Goal: Information Seeking & Learning: Learn about a topic

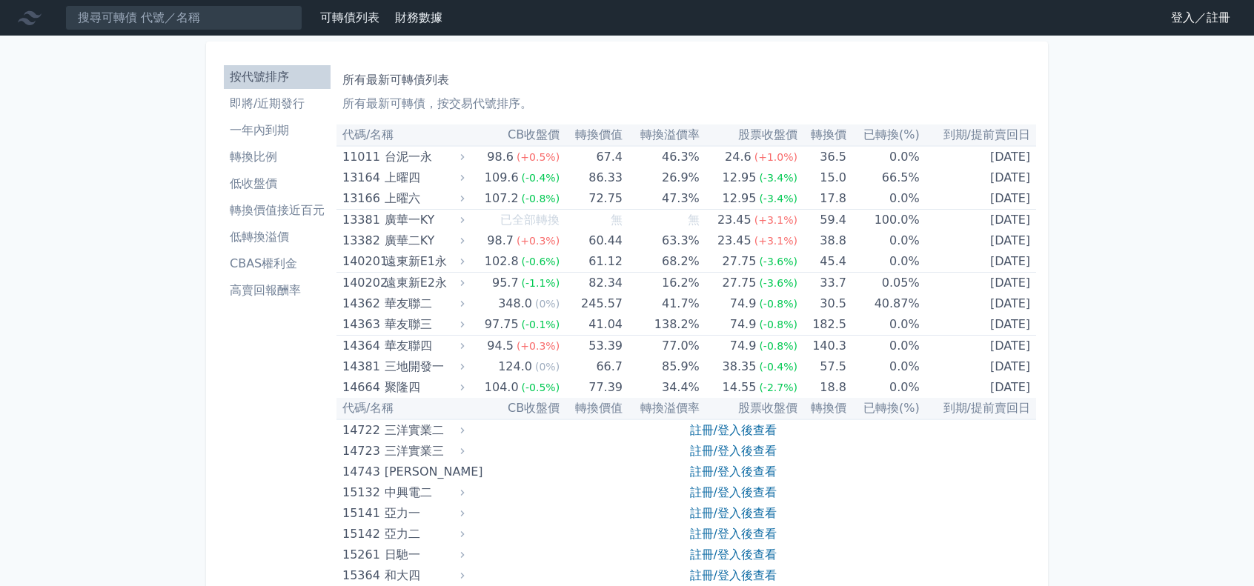
scroll to position [148, 0]
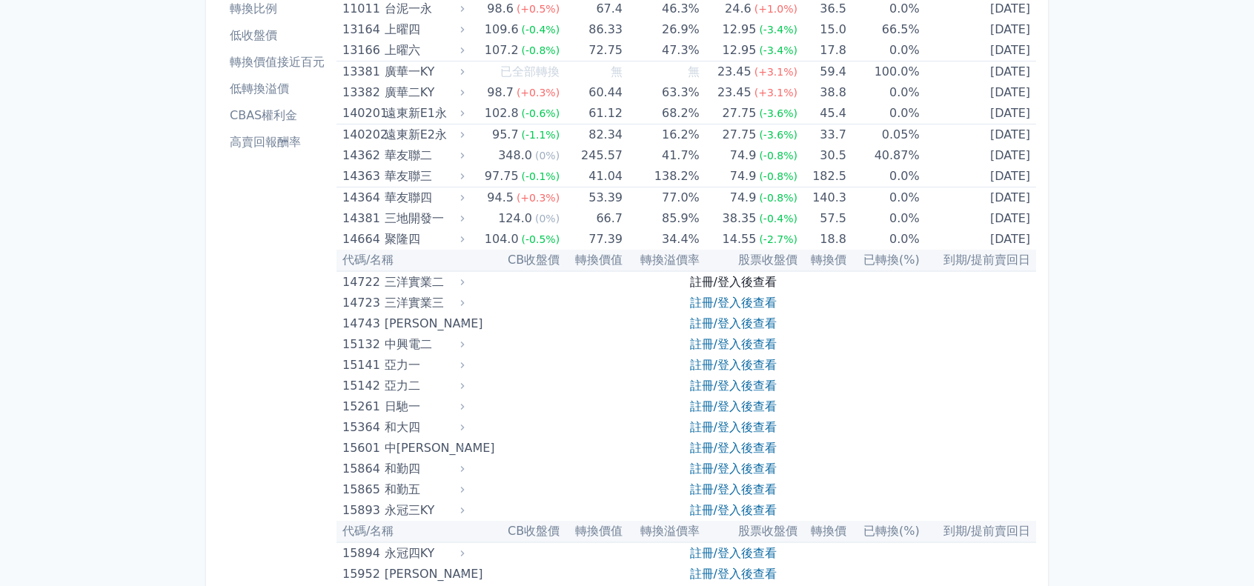
click at [708, 283] on link "註冊/登入後查看" at bounding box center [733, 282] width 87 height 14
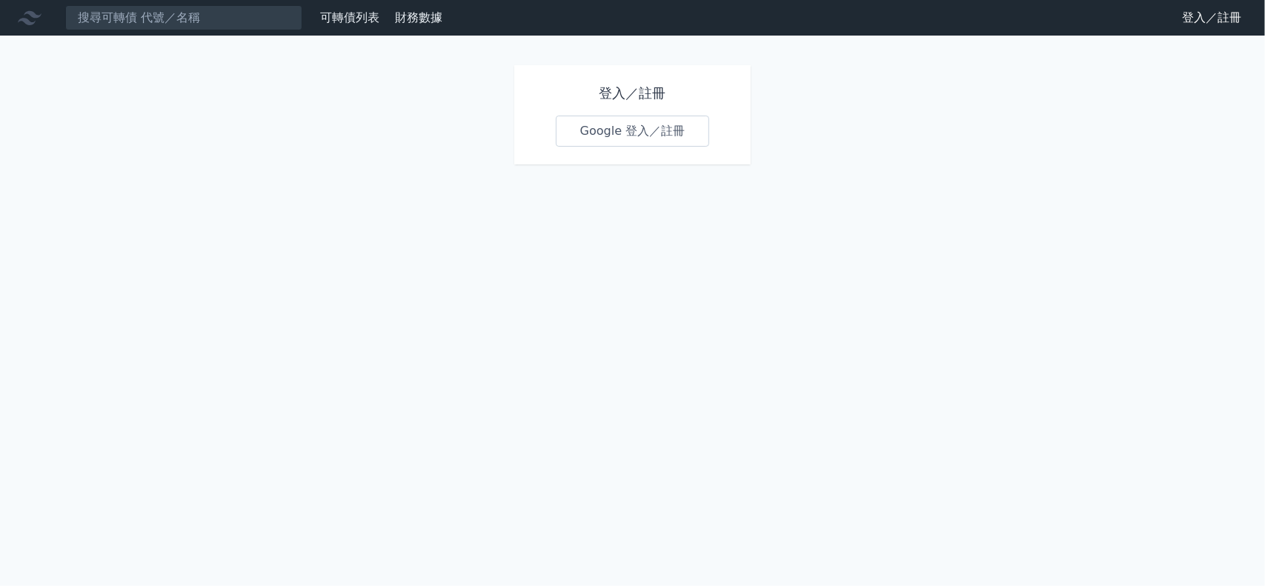
click at [648, 132] on link "Google 登入／註冊" at bounding box center [633, 131] width 154 height 31
click at [149, 13] on input at bounding box center [183, 17] width 237 height 25
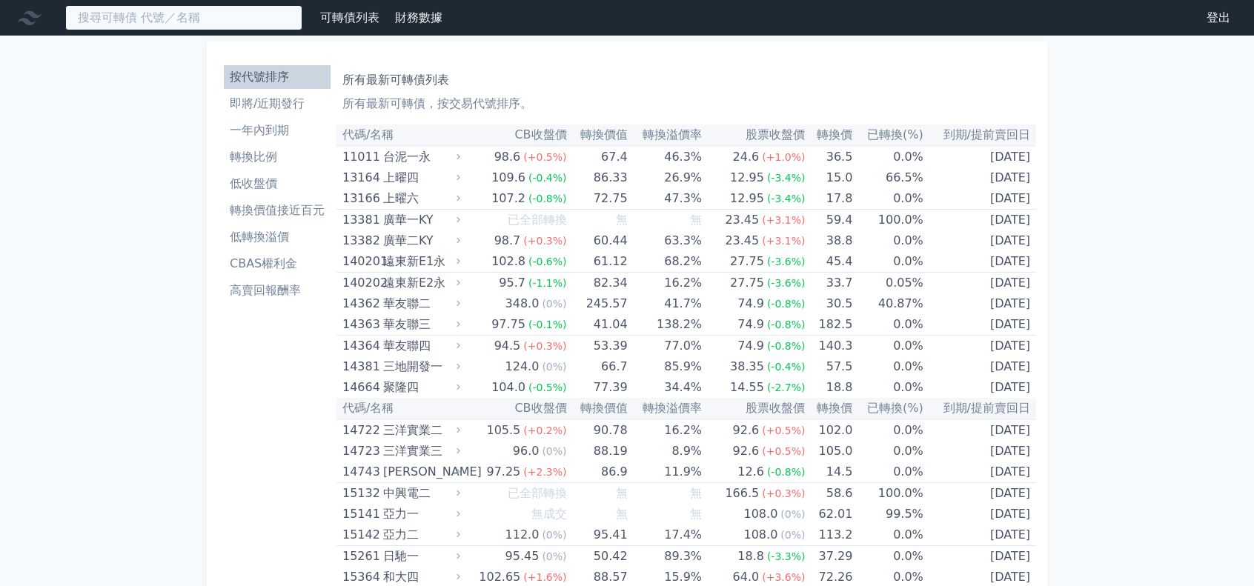
click at [142, 19] on input at bounding box center [183, 17] width 237 height 25
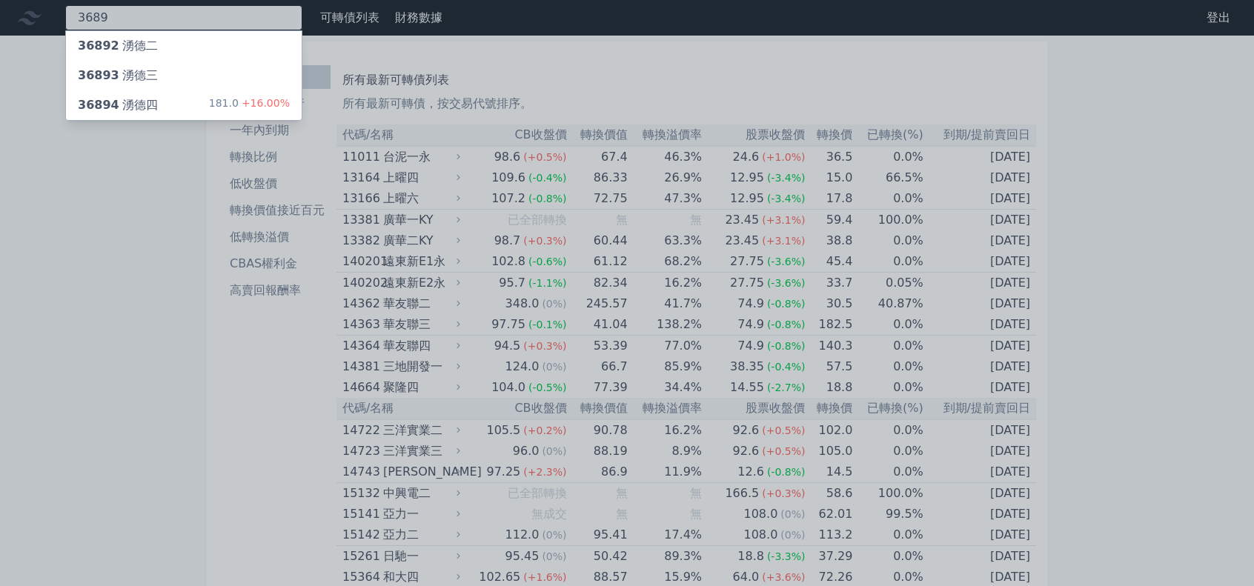
type input "3689"
click at [122, 99] on div "36894 湧德四" at bounding box center [118, 105] width 80 height 18
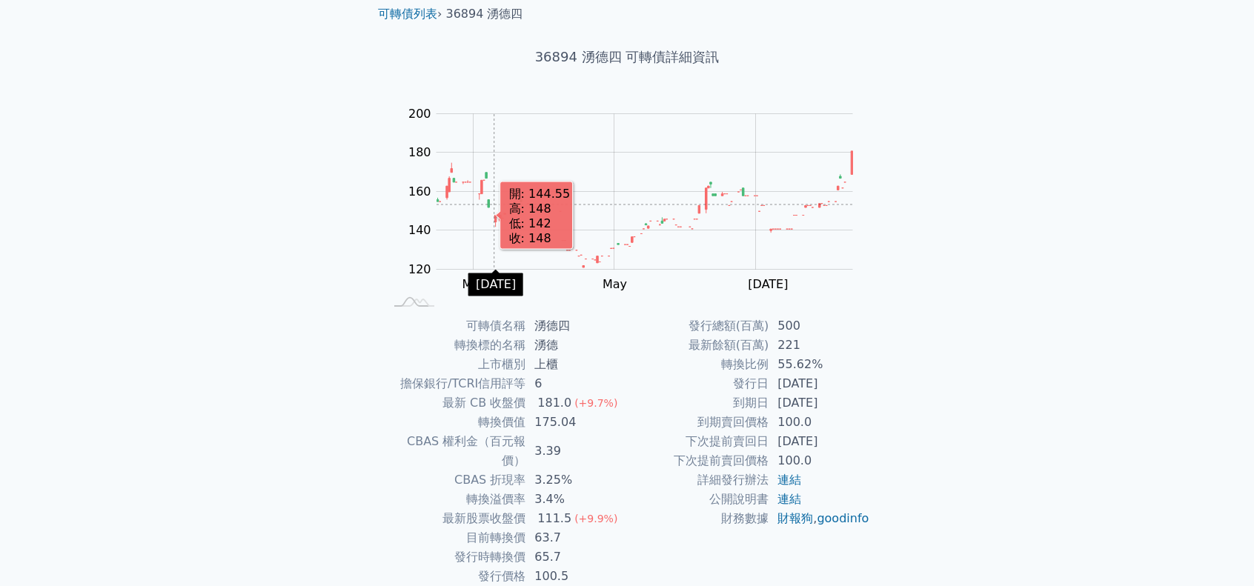
scroll to position [74, 0]
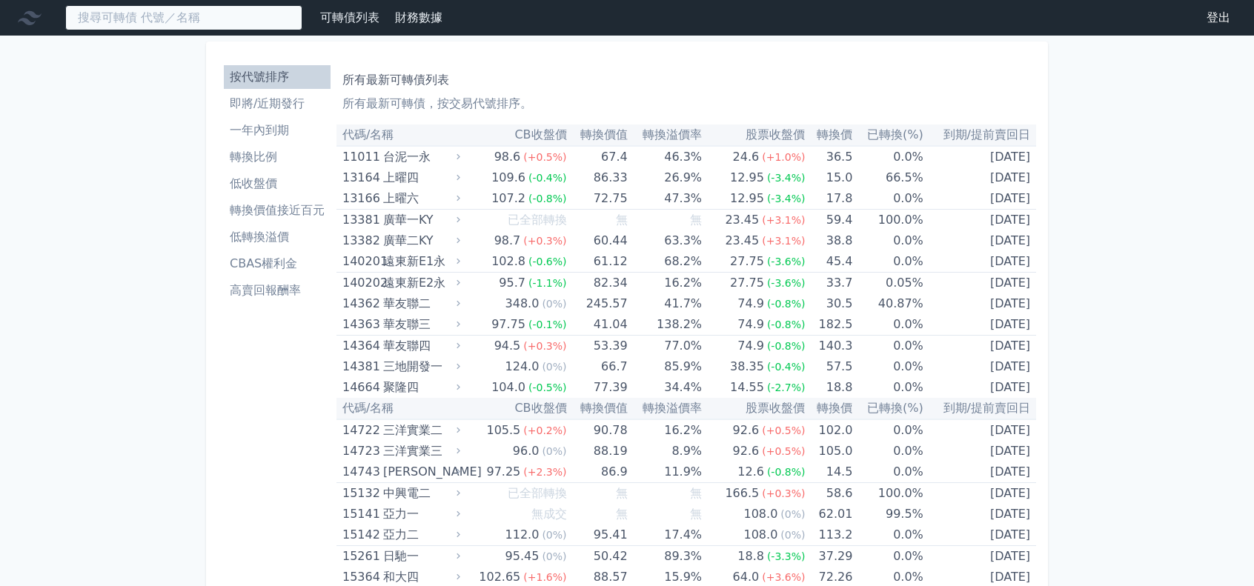
click at [180, 11] on input at bounding box center [183, 17] width 237 height 25
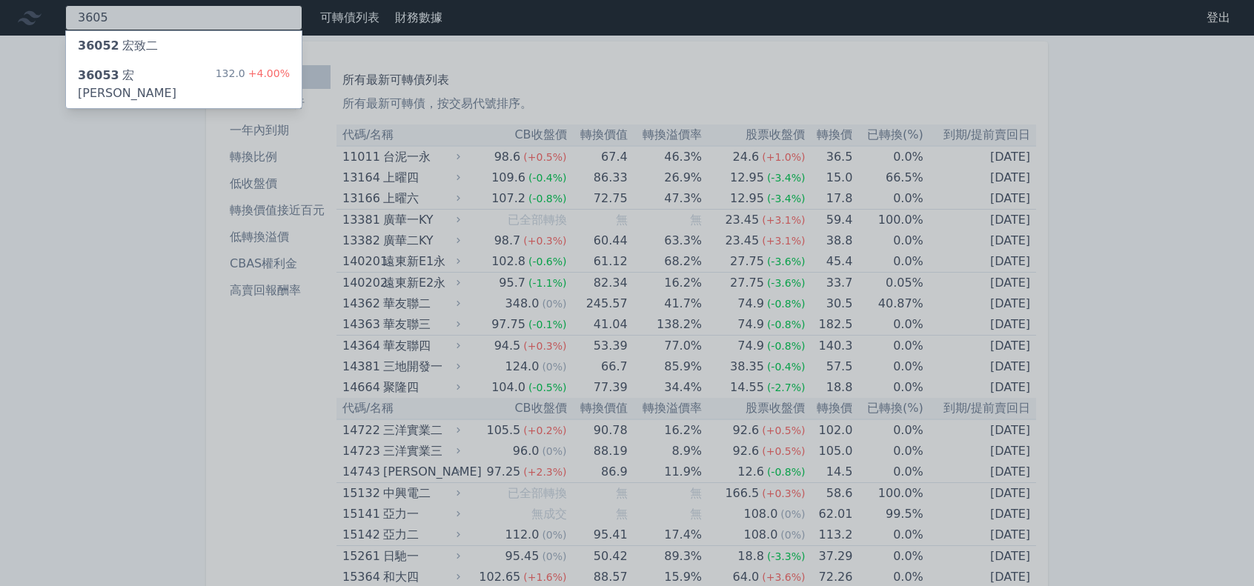
type input "3605"
click at [191, 82] on div "36053 宏致三 132.0 +4.00%" at bounding box center [184, 84] width 236 height 47
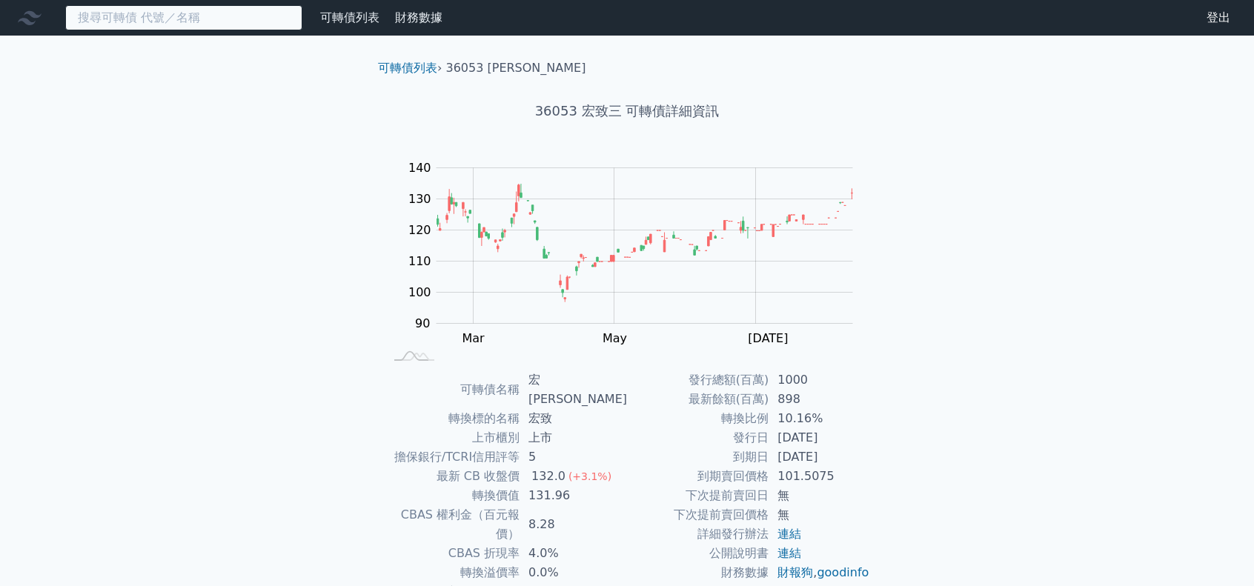
click at [119, 29] on input at bounding box center [183, 17] width 237 height 25
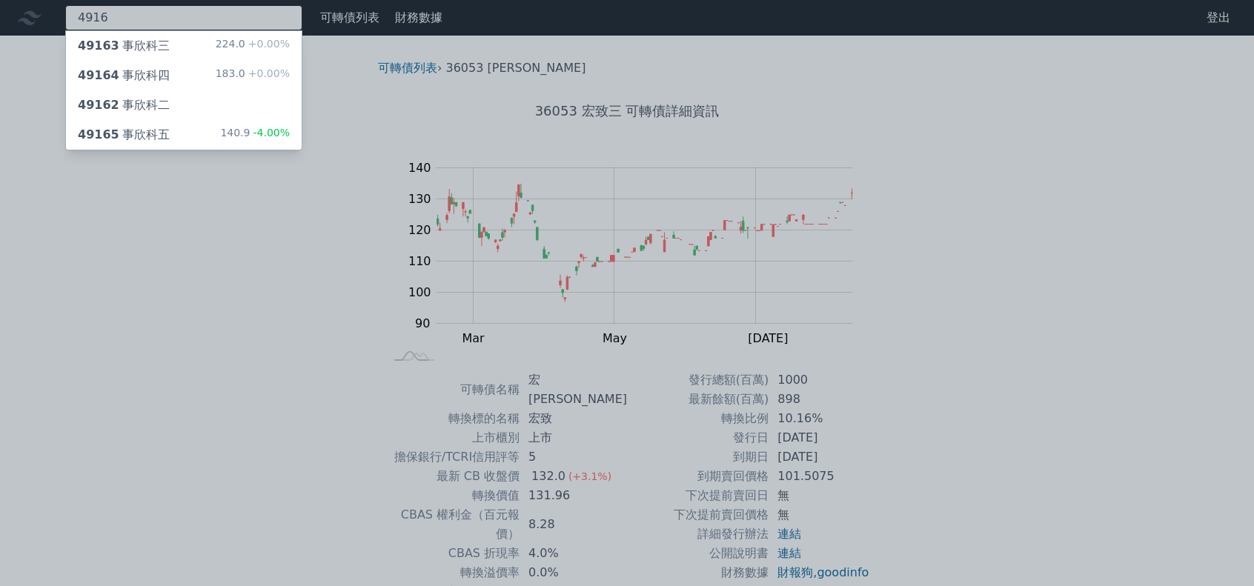
type input "4916"
click at [253, 136] on span "-4.00%" at bounding box center [270, 133] width 40 height 12
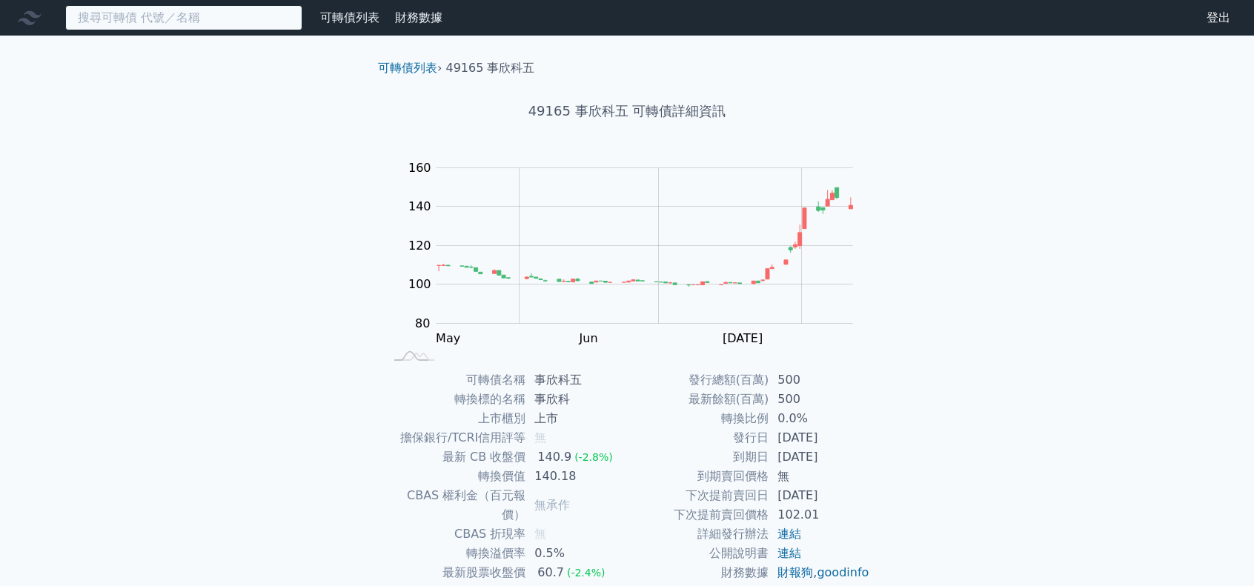
click at [187, 18] on input at bounding box center [183, 17] width 237 height 25
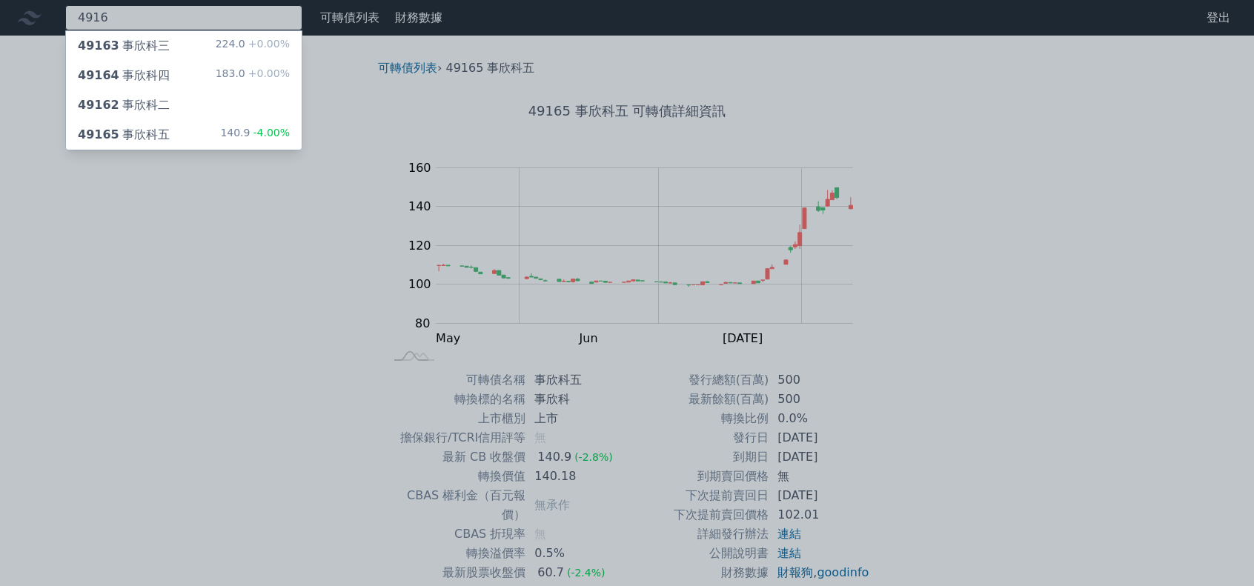
type input "4916"
click at [164, 74] on div "49164 事欣科四 183.0 +0.00%" at bounding box center [184, 76] width 236 height 30
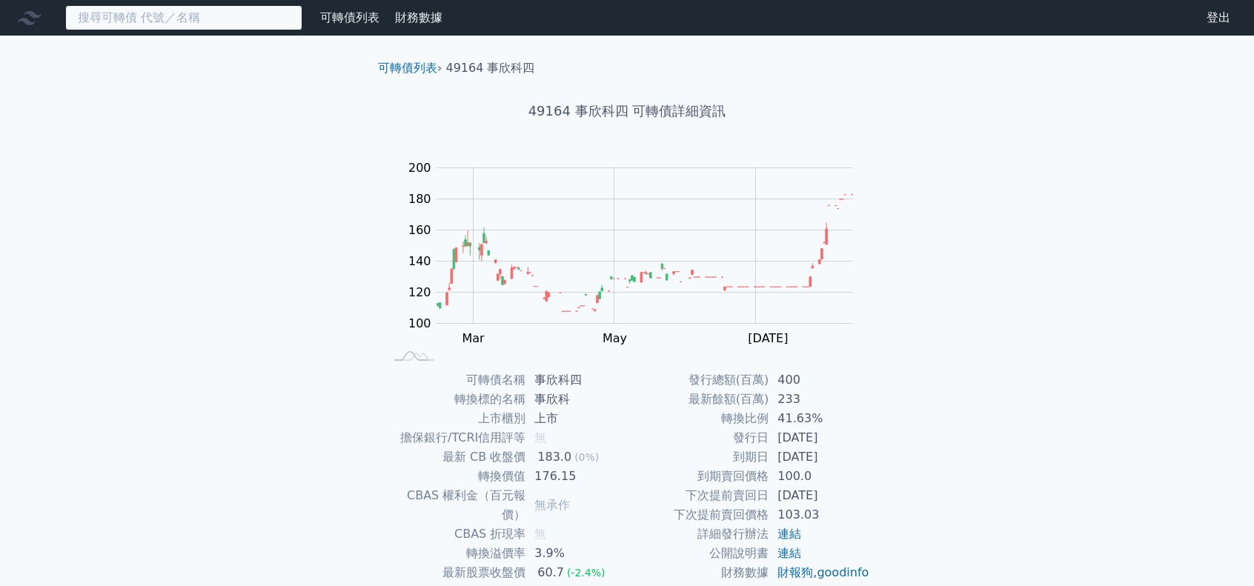
click at [187, 24] on input at bounding box center [183, 17] width 237 height 25
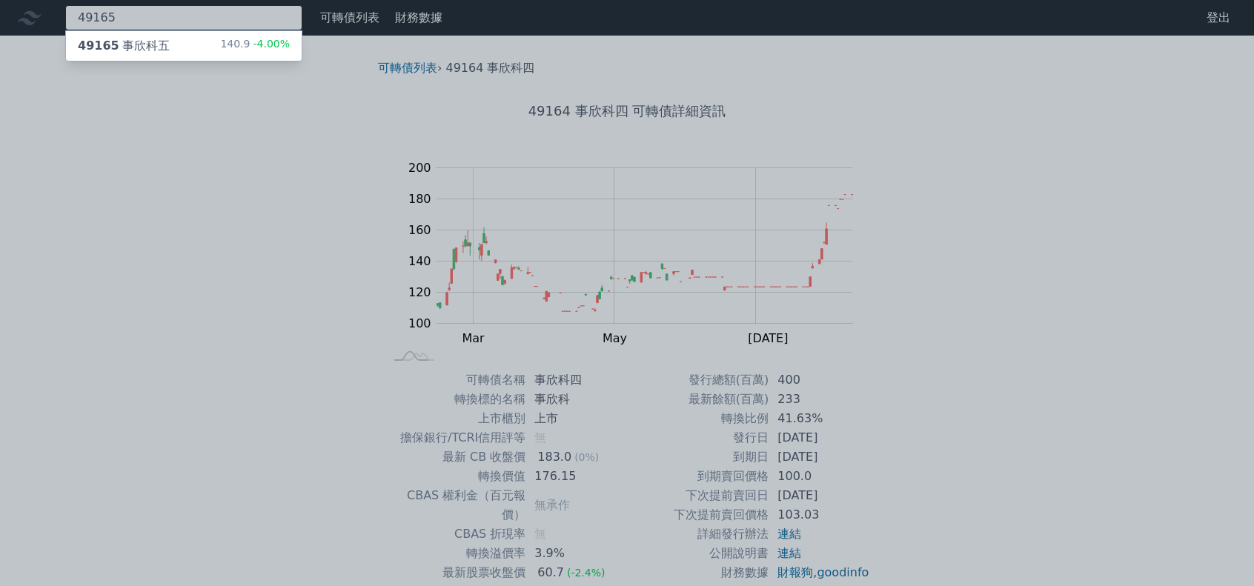
type input "49165"
click at [184, 35] on div "49165 事欣科五 140.9 -4.00%" at bounding box center [184, 46] width 236 height 30
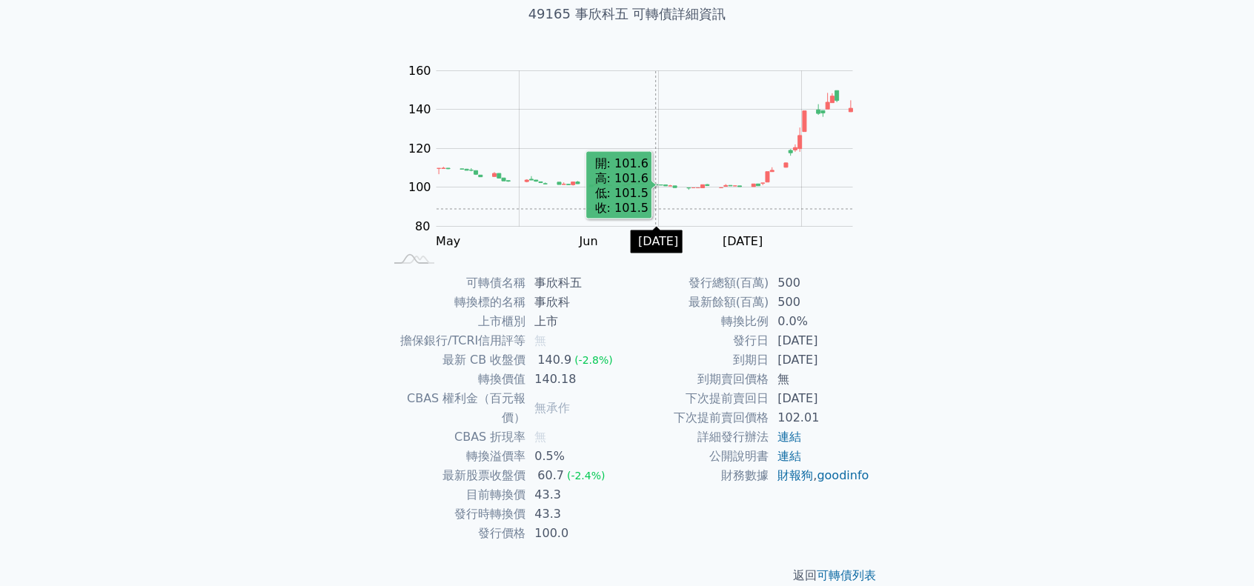
scroll to position [99, 0]
